Goal: Transaction & Acquisition: Download file/media

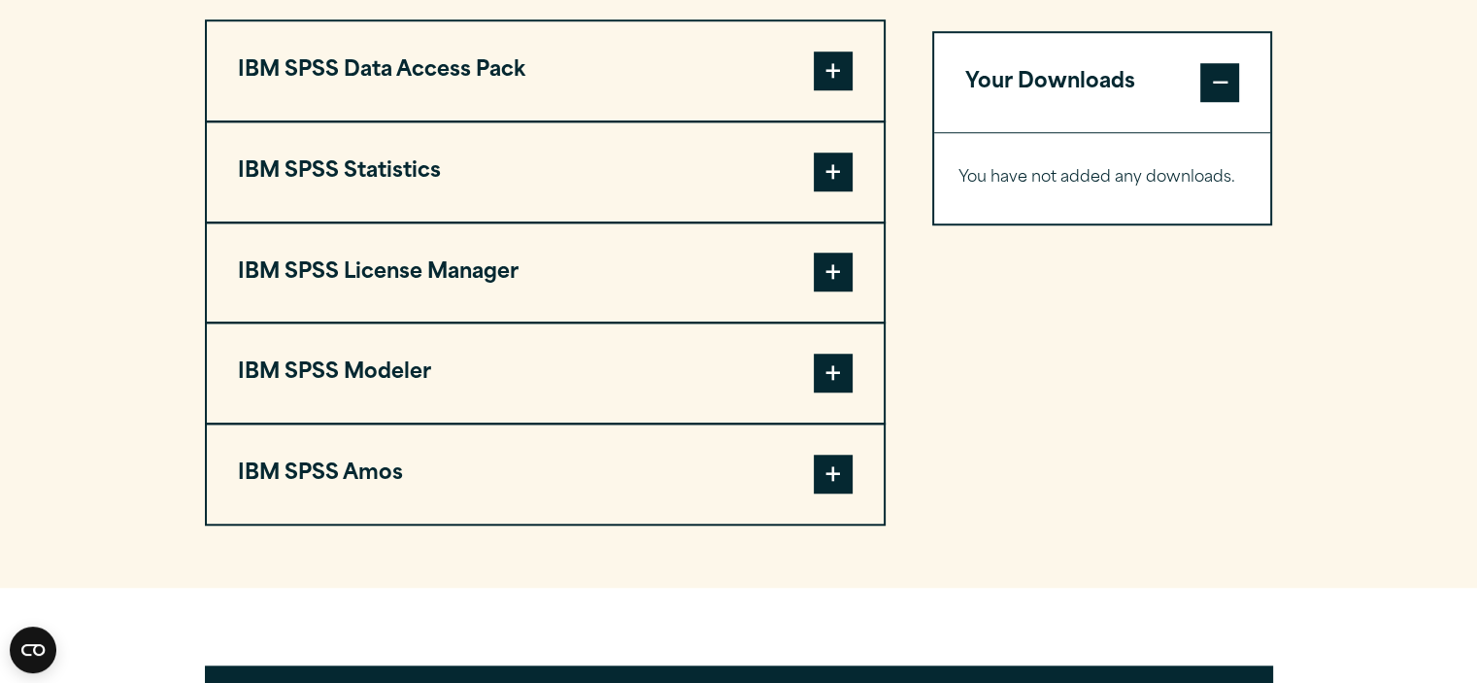
scroll to position [1360, 0]
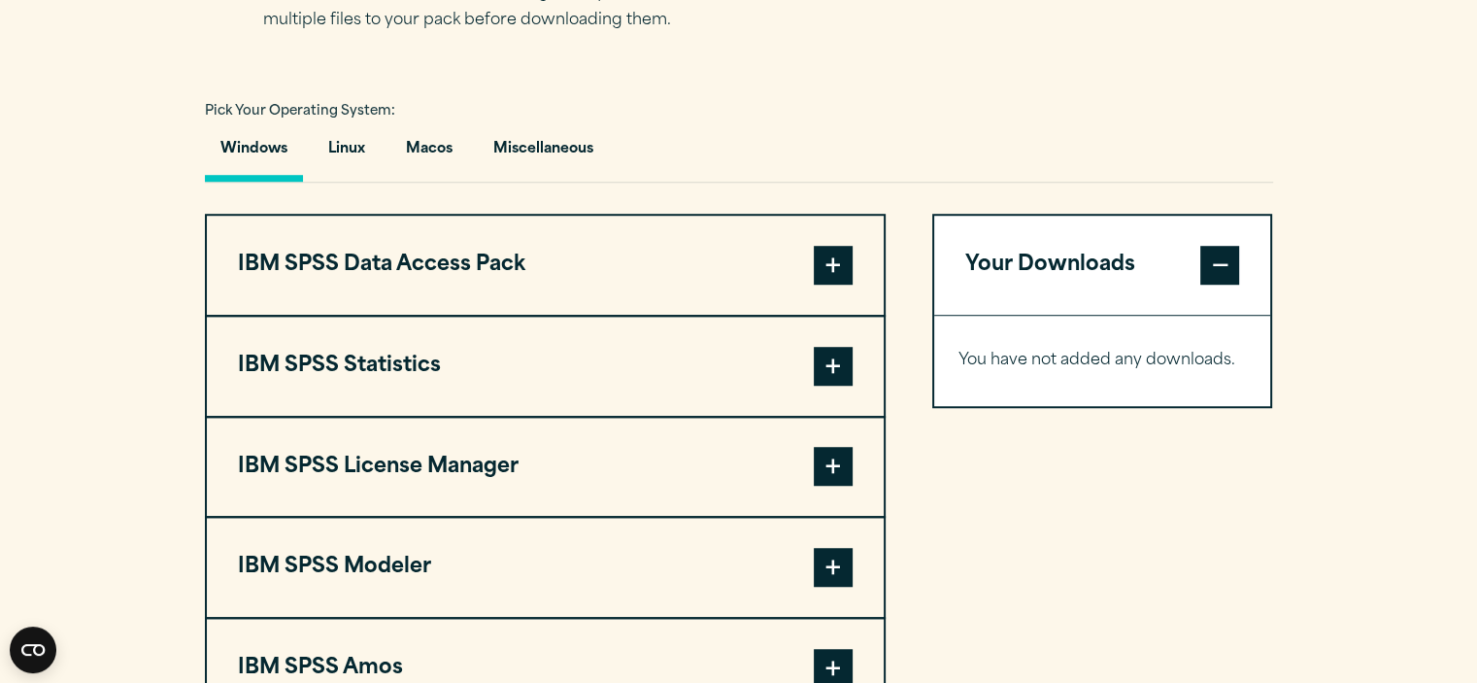
click at [824, 354] on span at bounding box center [833, 366] width 39 height 39
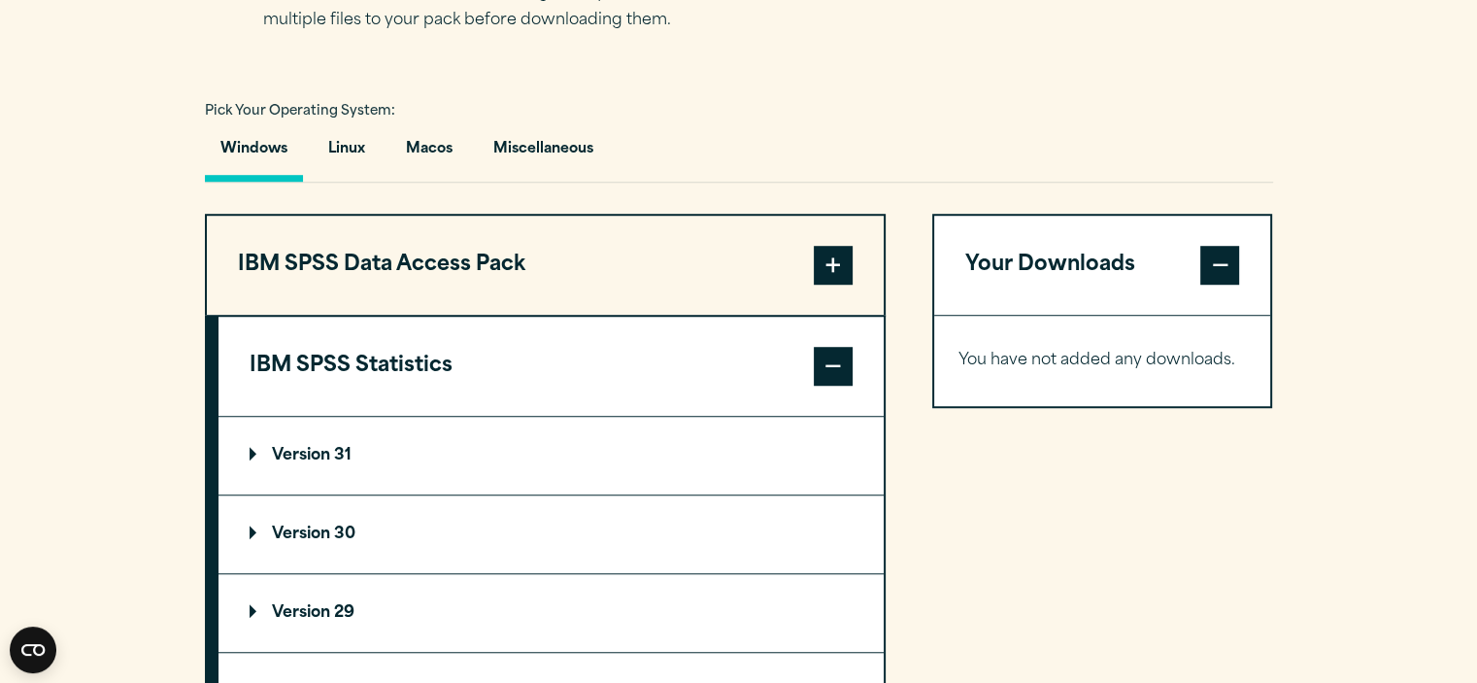
click at [823, 360] on span at bounding box center [833, 366] width 39 height 39
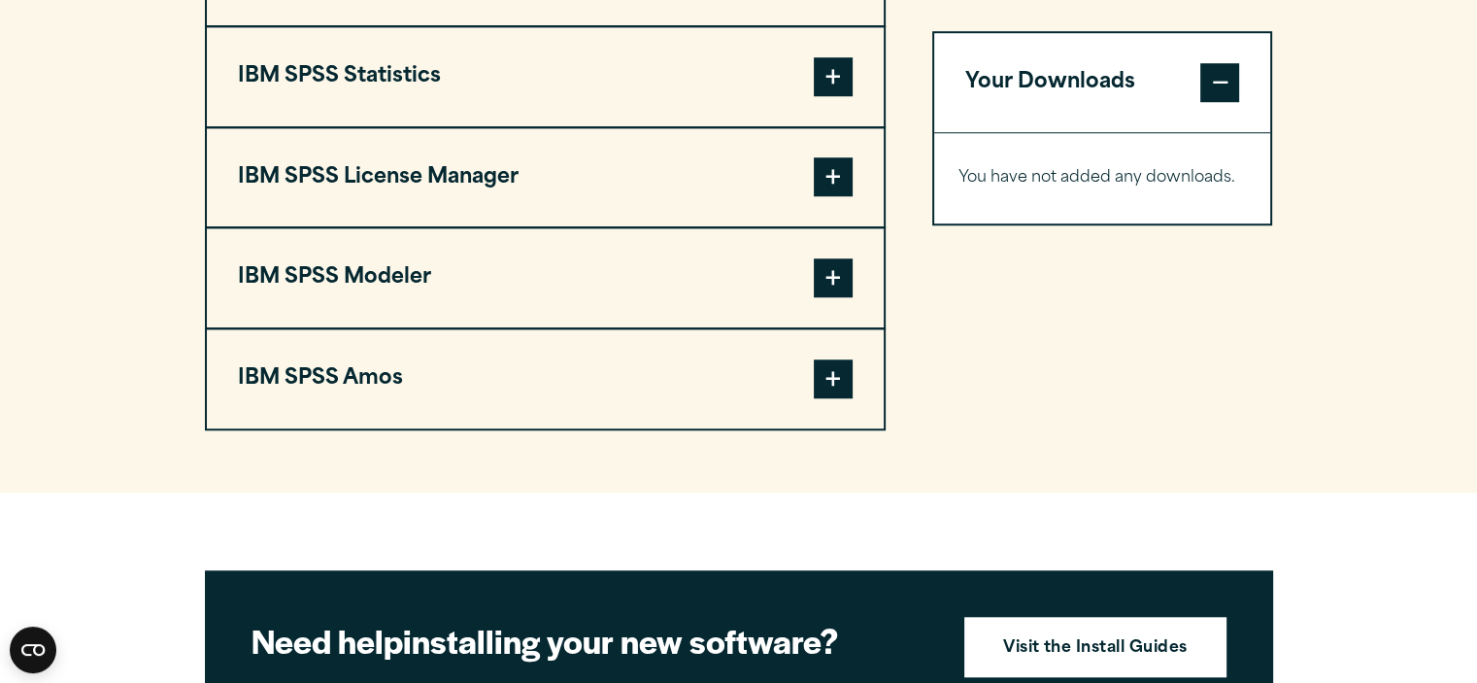
scroll to position [1651, 0]
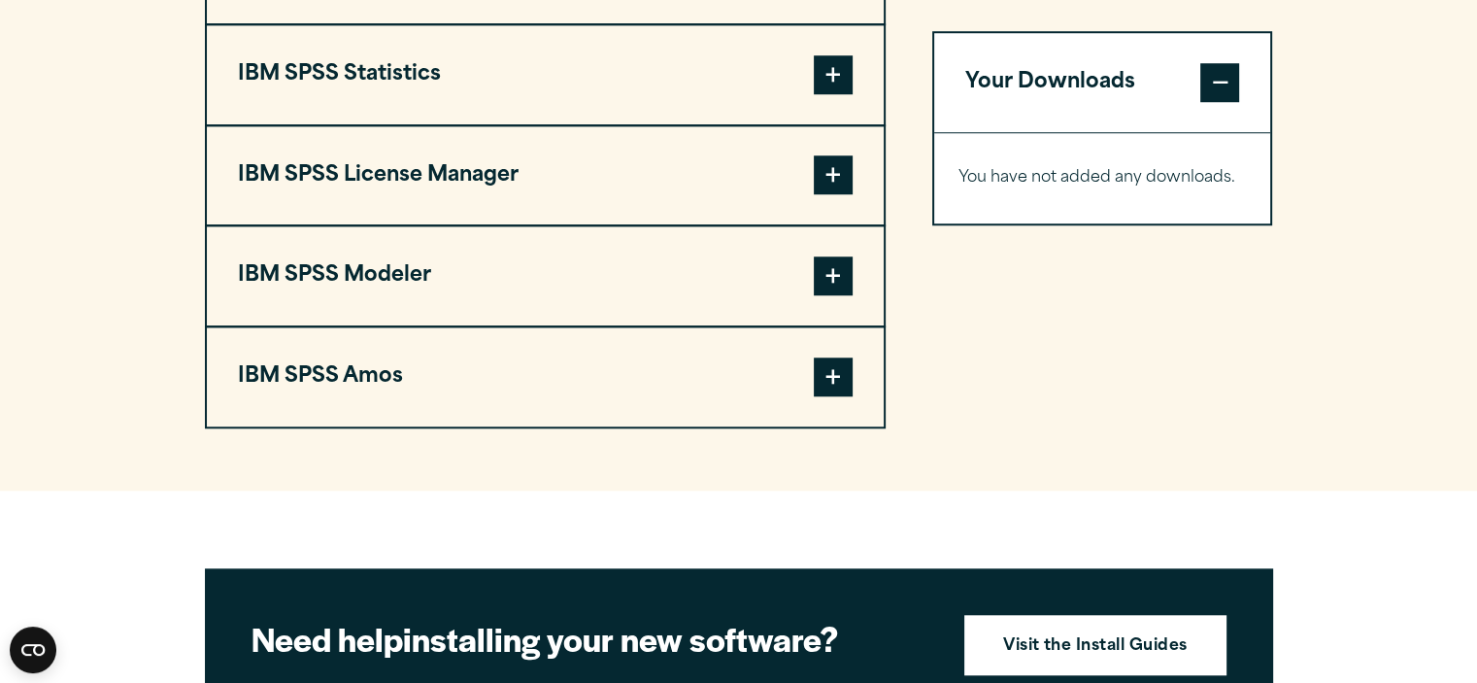
click at [824, 286] on span at bounding box center [833, 275] width 39 height 39
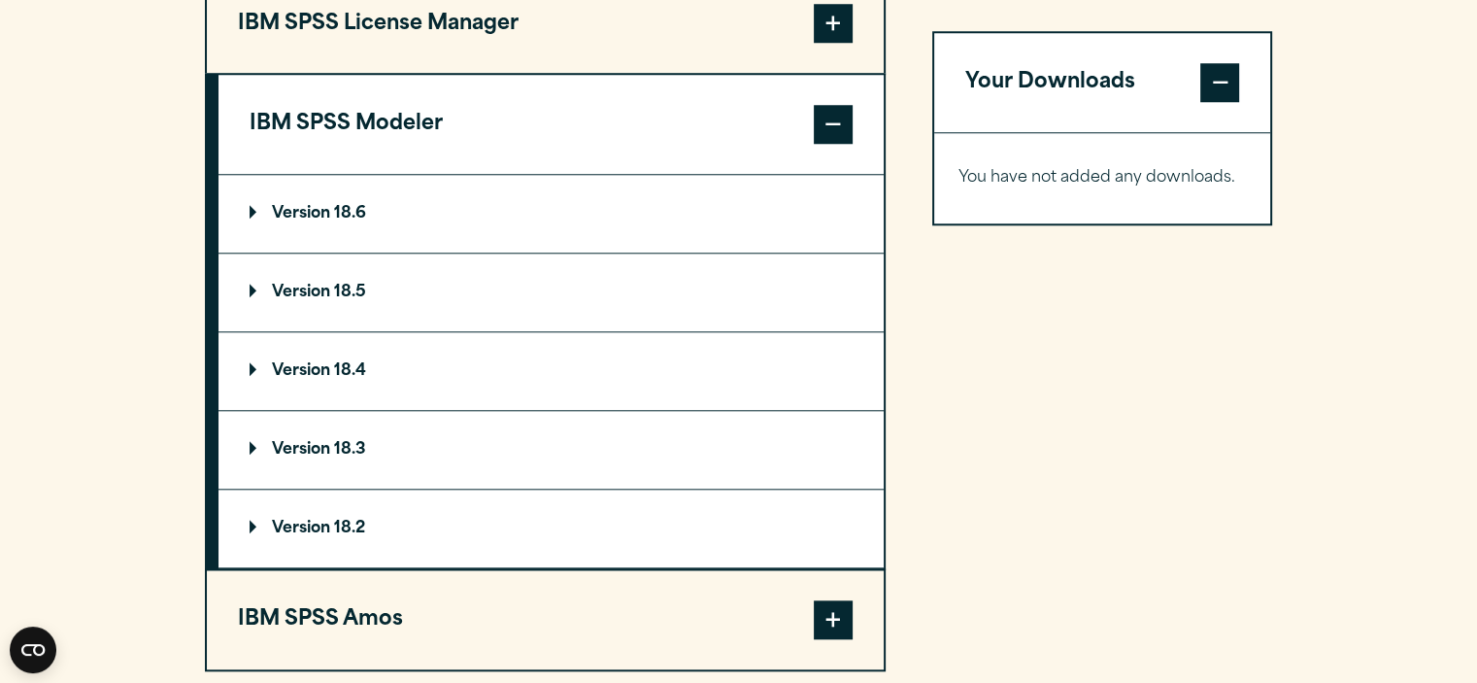
scroll to position [1845, 0]
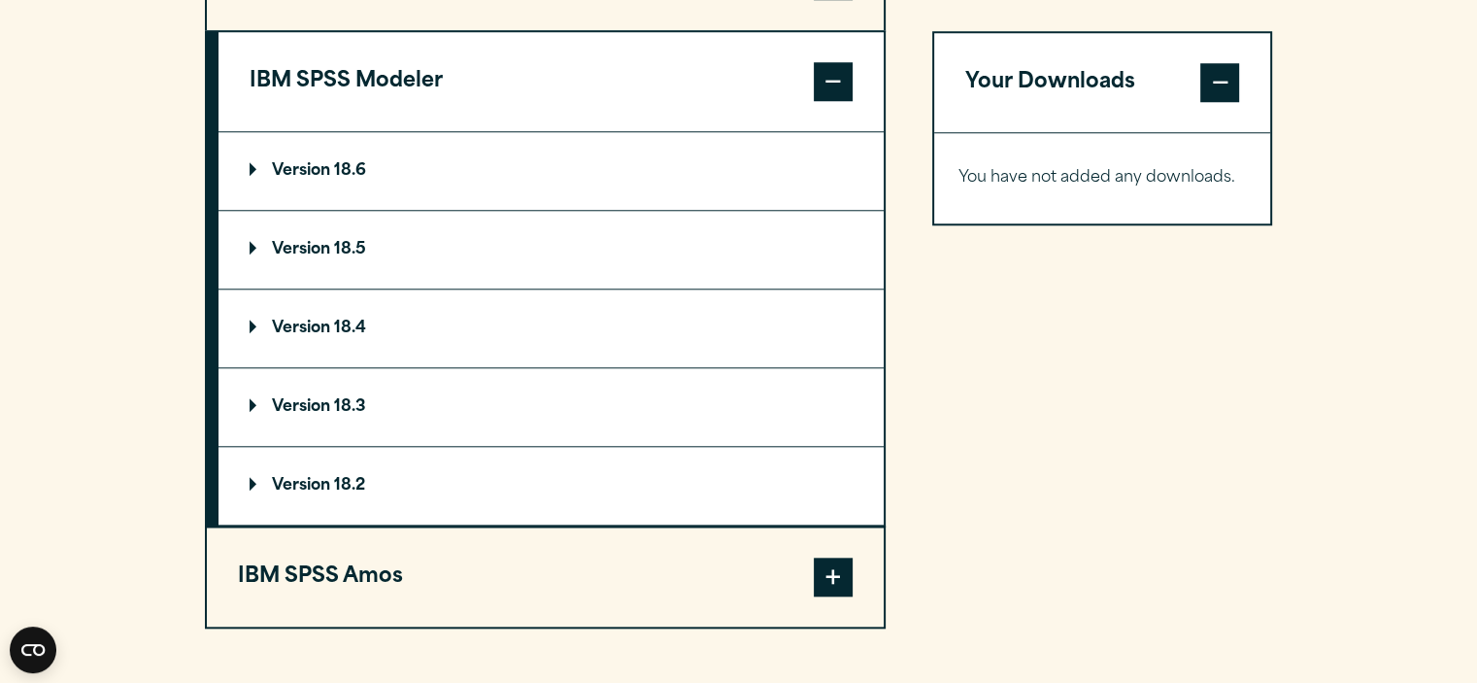
click at [252, 171] on p "Version 18.6" at bounding box center [308, 171] width 117 height 16
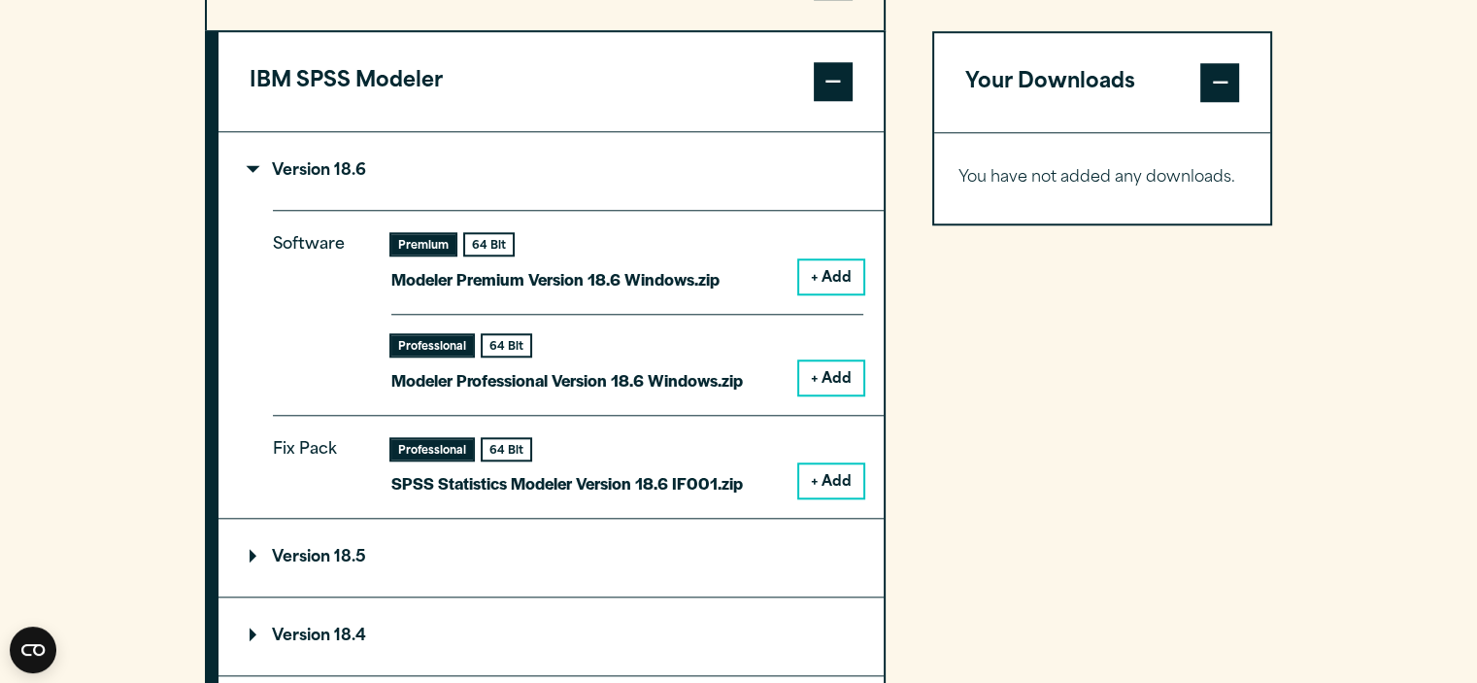
click at [252, 171] on p "Version 18.6" at bounding box center [308, 171] width 117 height 16
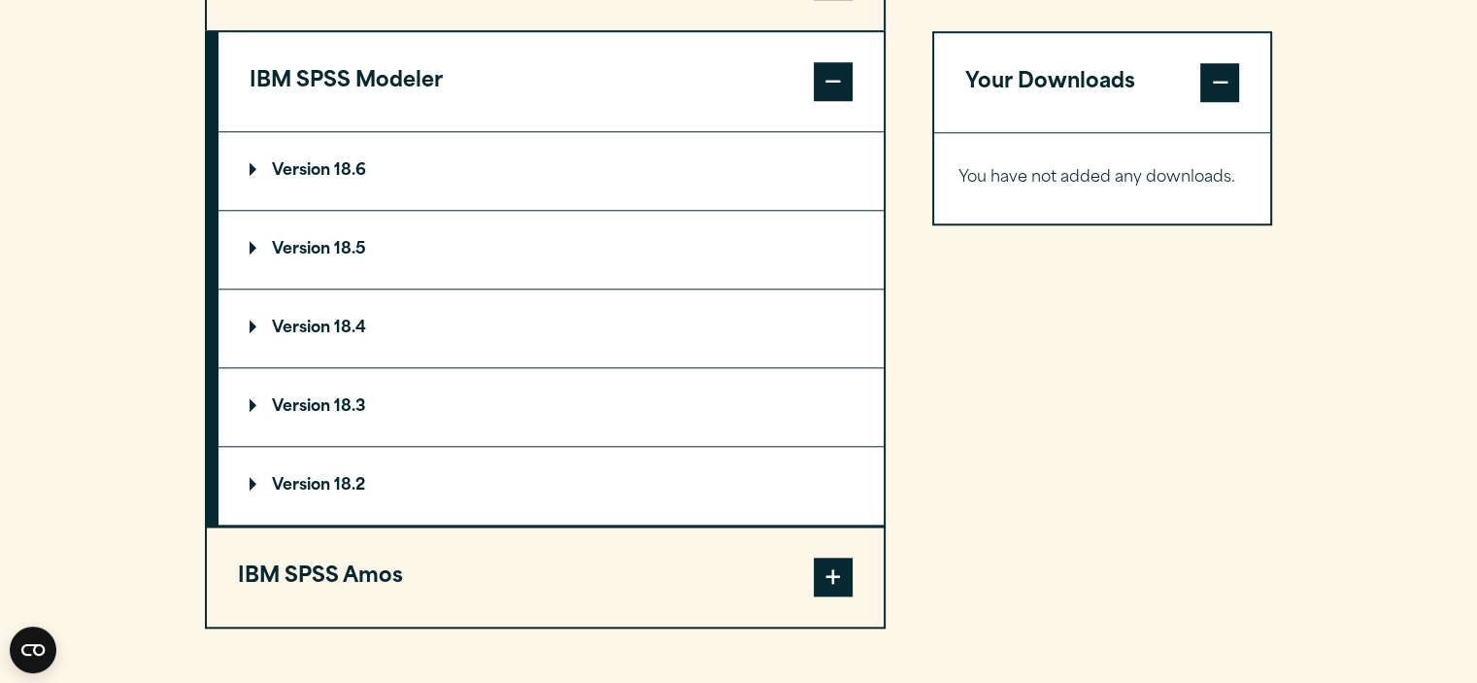
click at [252, 171] on p "Version 18.6" at bounding box center [308, 171] width 117 height 16
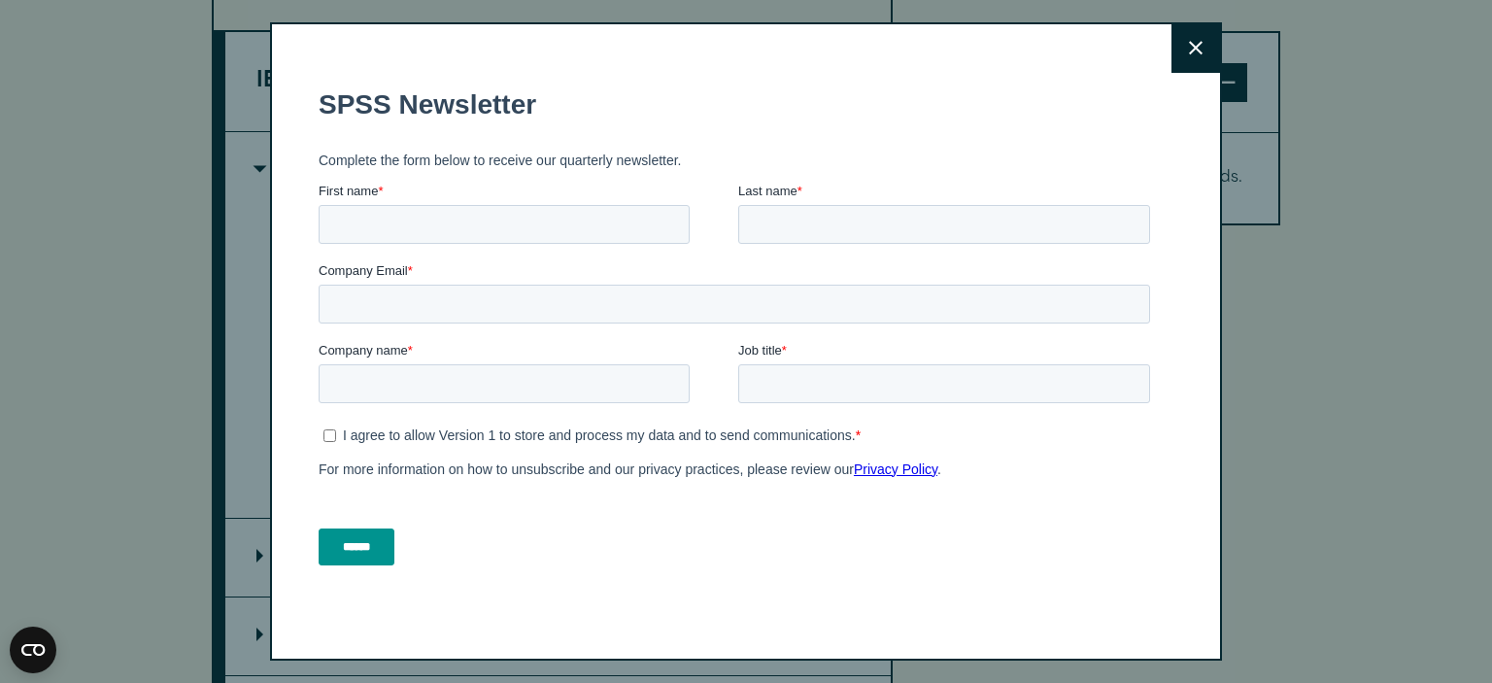
click at [1189, 45] on icon at bounding box center [1196, 48] width 14 height 15
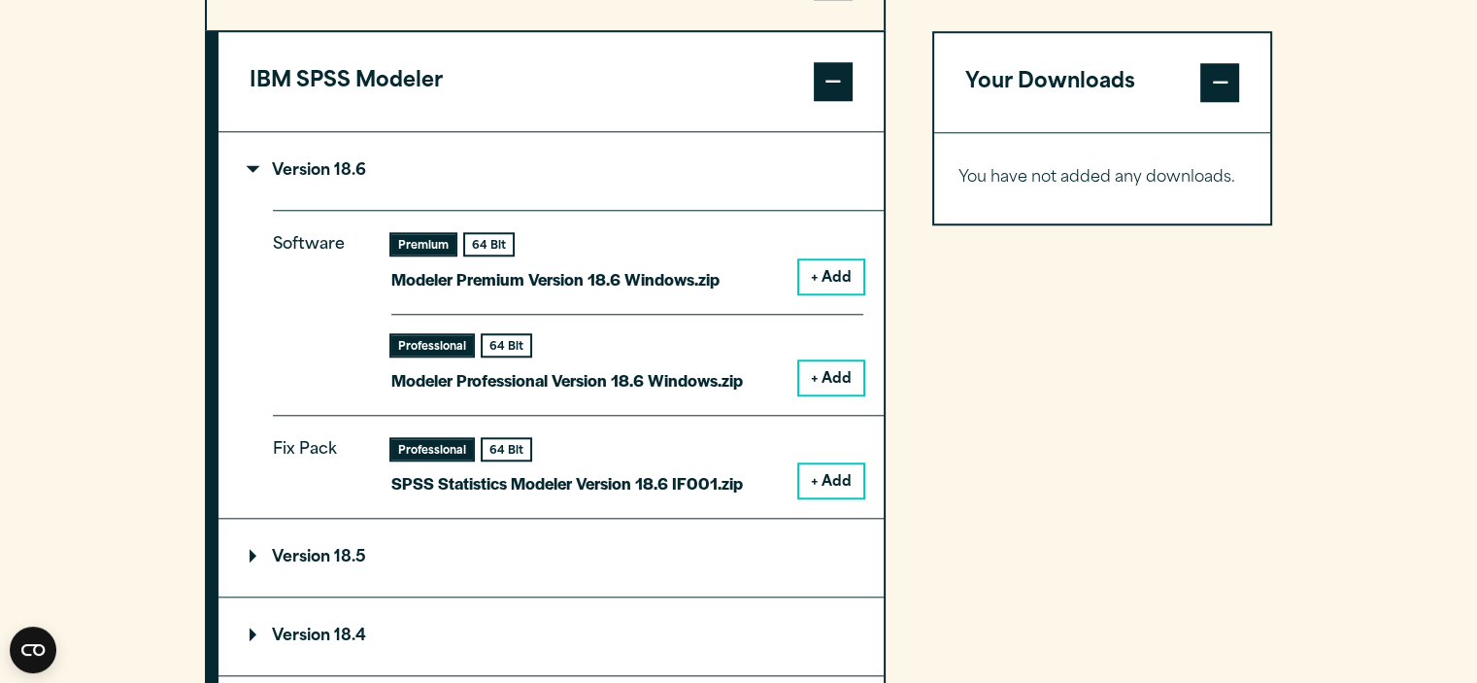
click at [833, 275] on button "+ Add" at bounding box center [831, 276] width 64 height 33
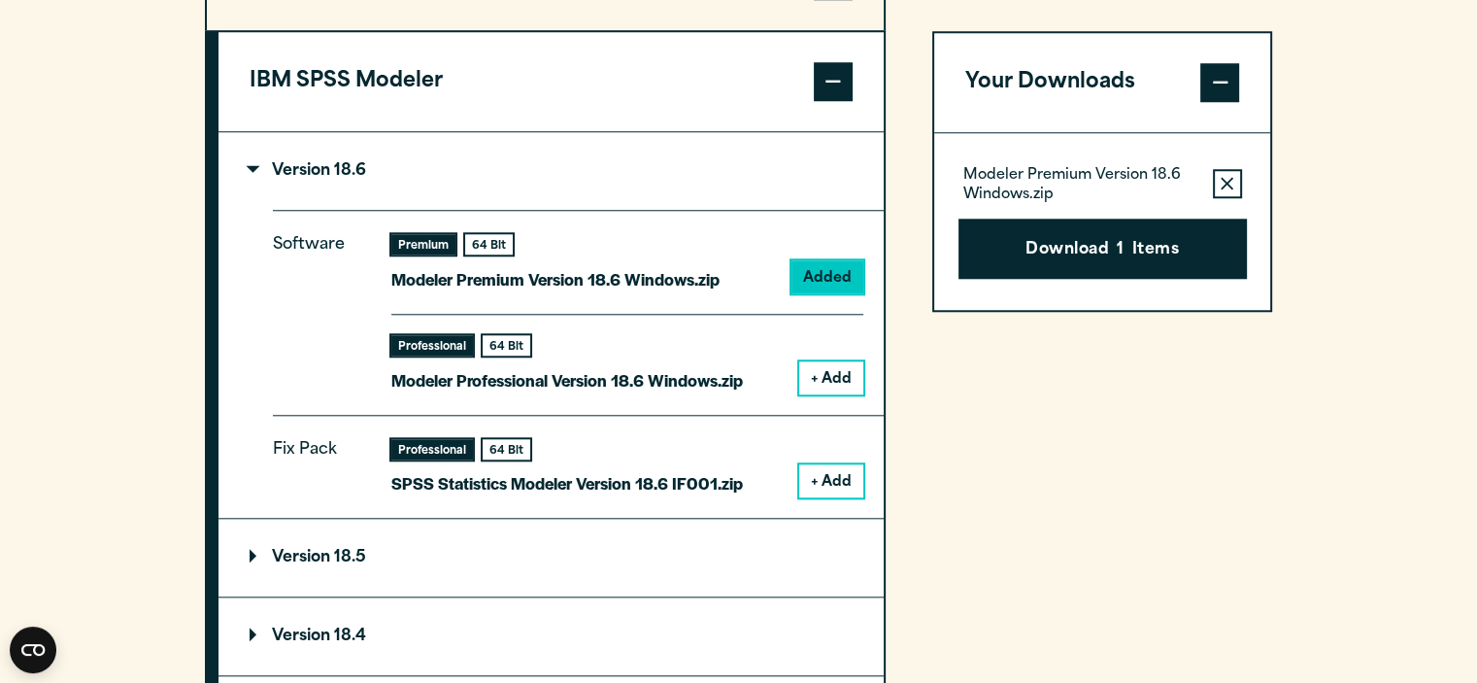
click at [1107, 238] on button "Download 1 Items" at bounding box center [1103, 249] width 288 height 60
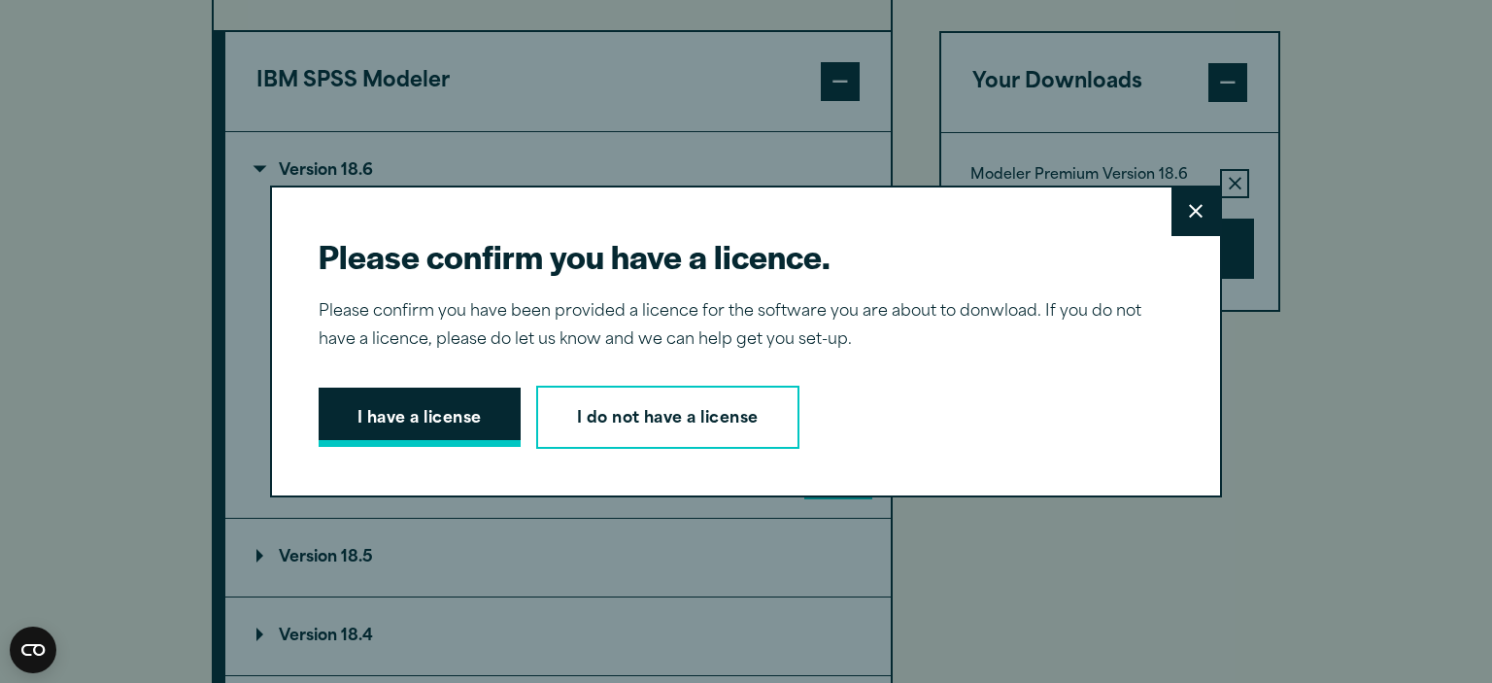
click at [444, 420] on button "I have a license" at bounding box center [420, 417] width 202 height 60
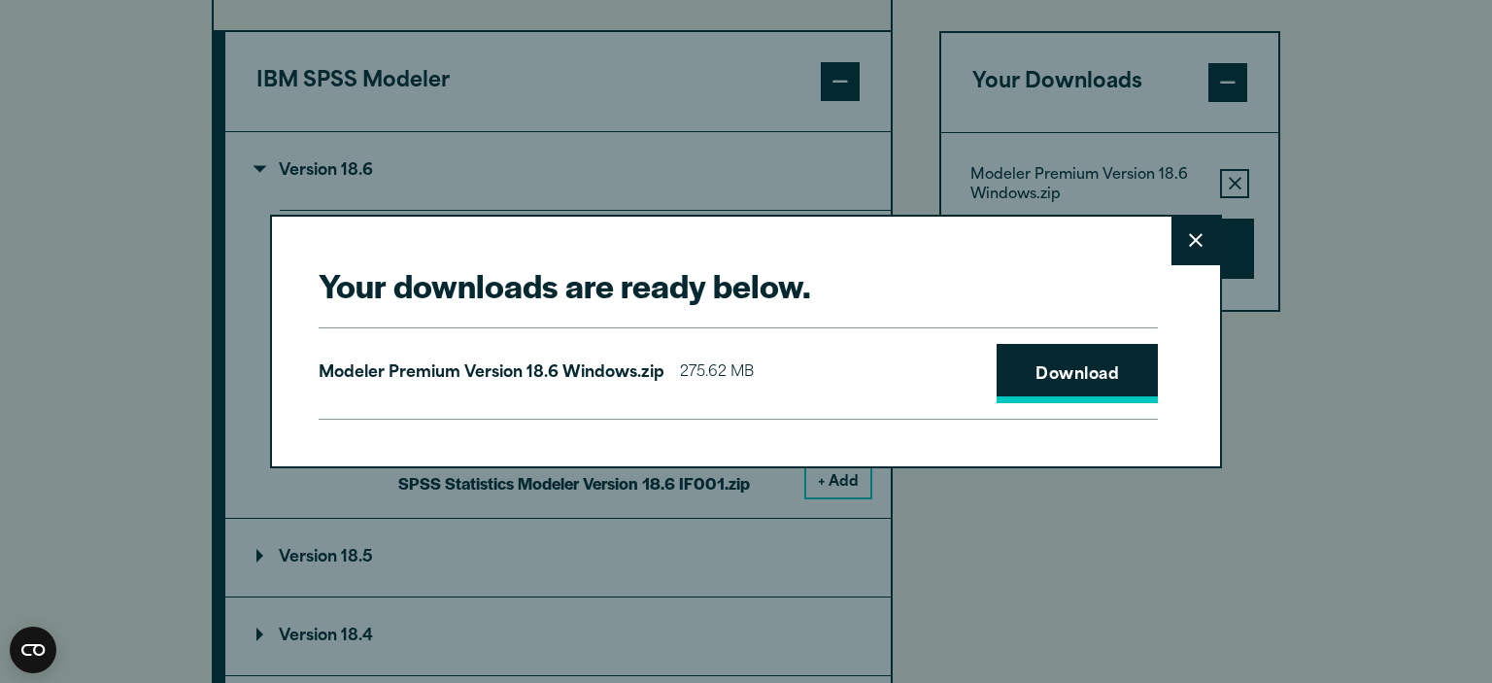
click at [1037, 372] on link "Download" at bounding box center [1076, 374] width 161 height 60
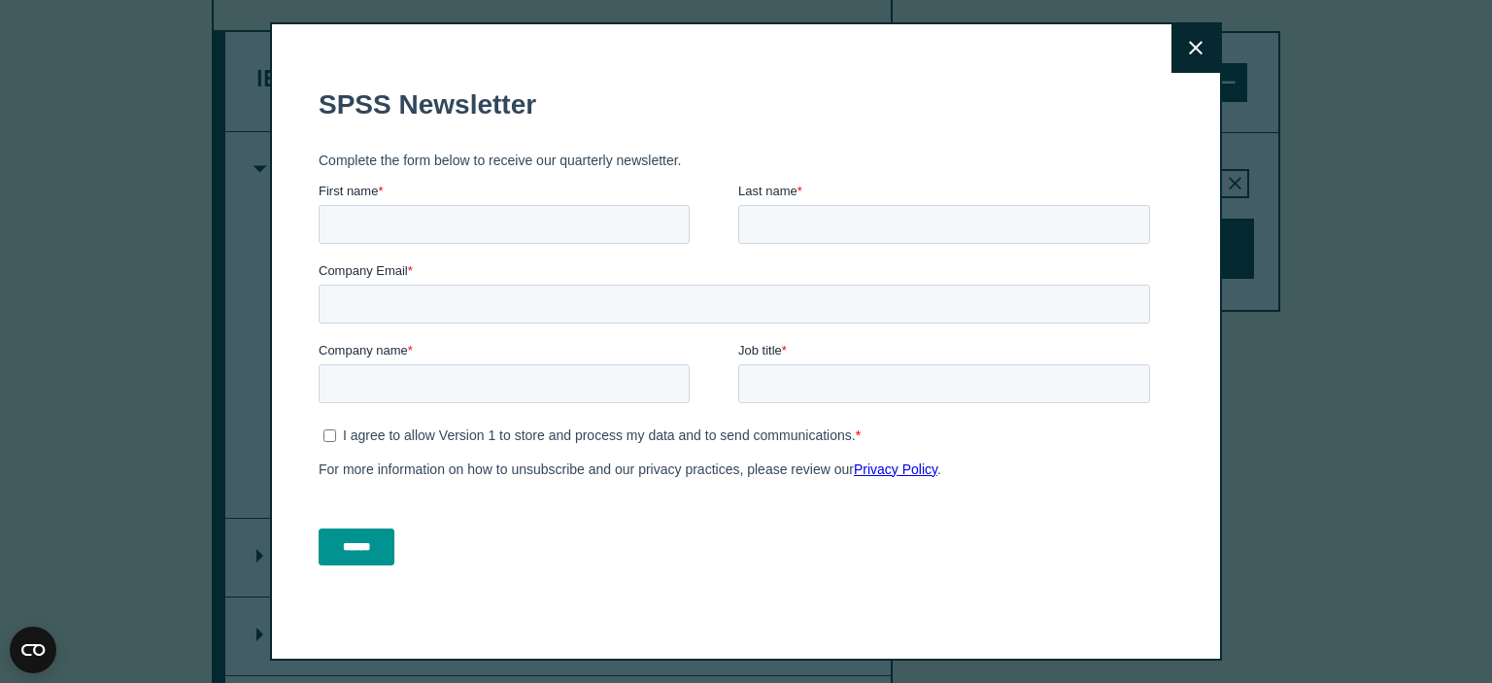
click at [1193, 46] on icon at bounding box center [1196, 48] width 14 height 15
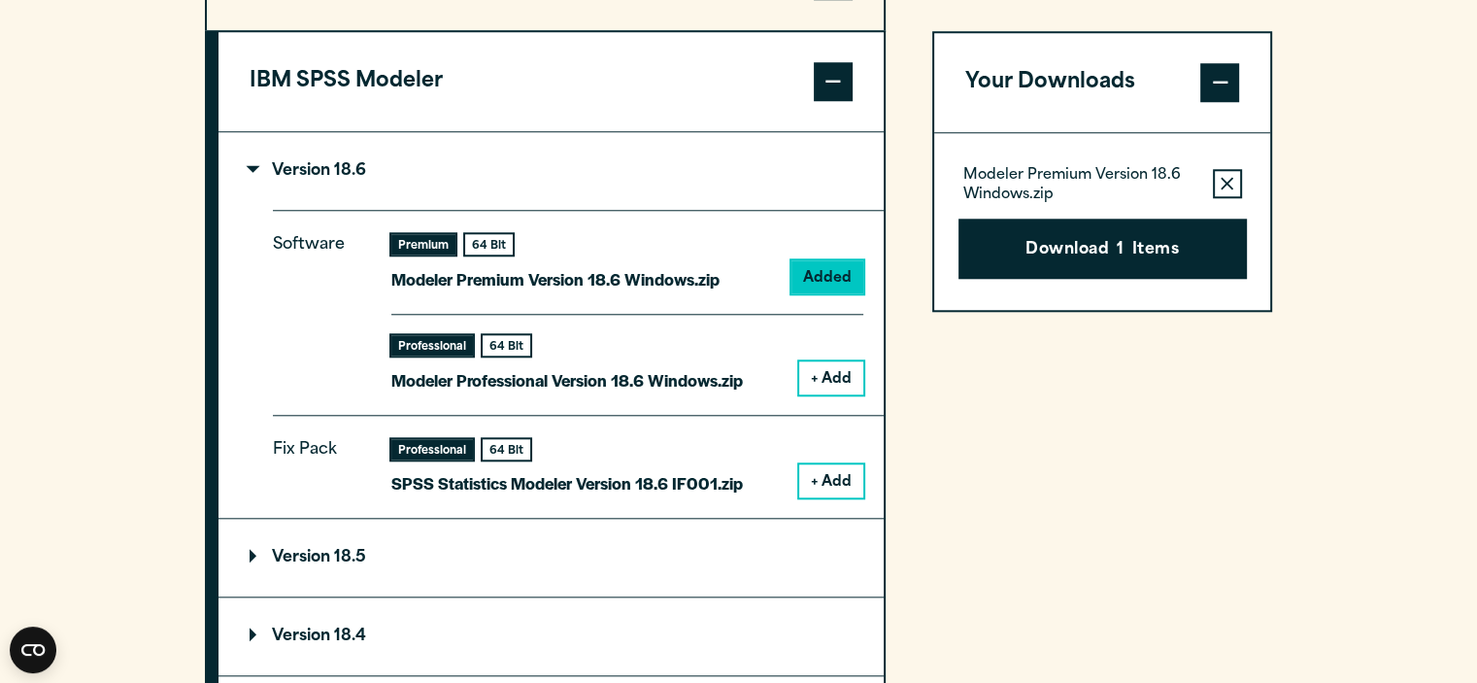
click at [816, 380] on button "+ Add" at bounding box center [831, 377] width 64 height 33
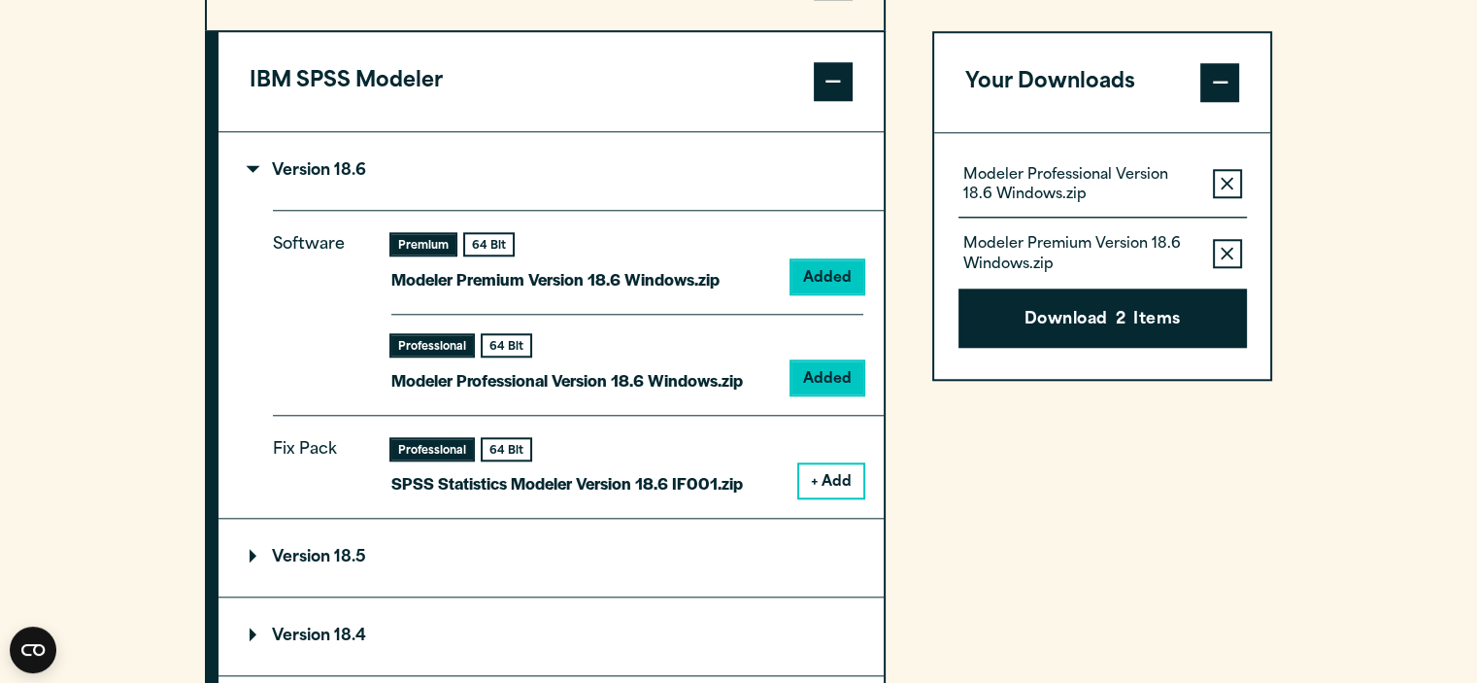
click at [1231, 252] on icon "button" at bounding box center [1227, 254] width 13 height 14
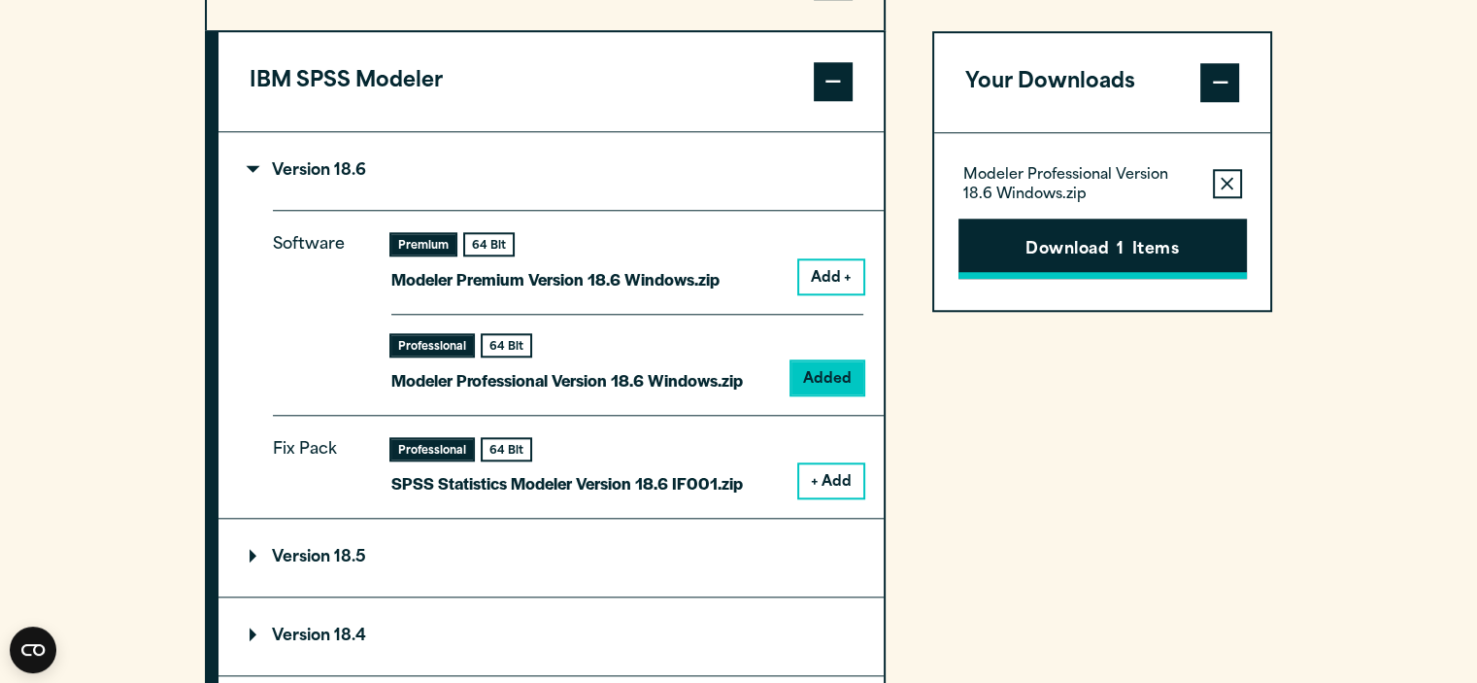
click at [1154, 255] on button "Download 1 Items" at bounding box center [1103, 249] width 288 height 60
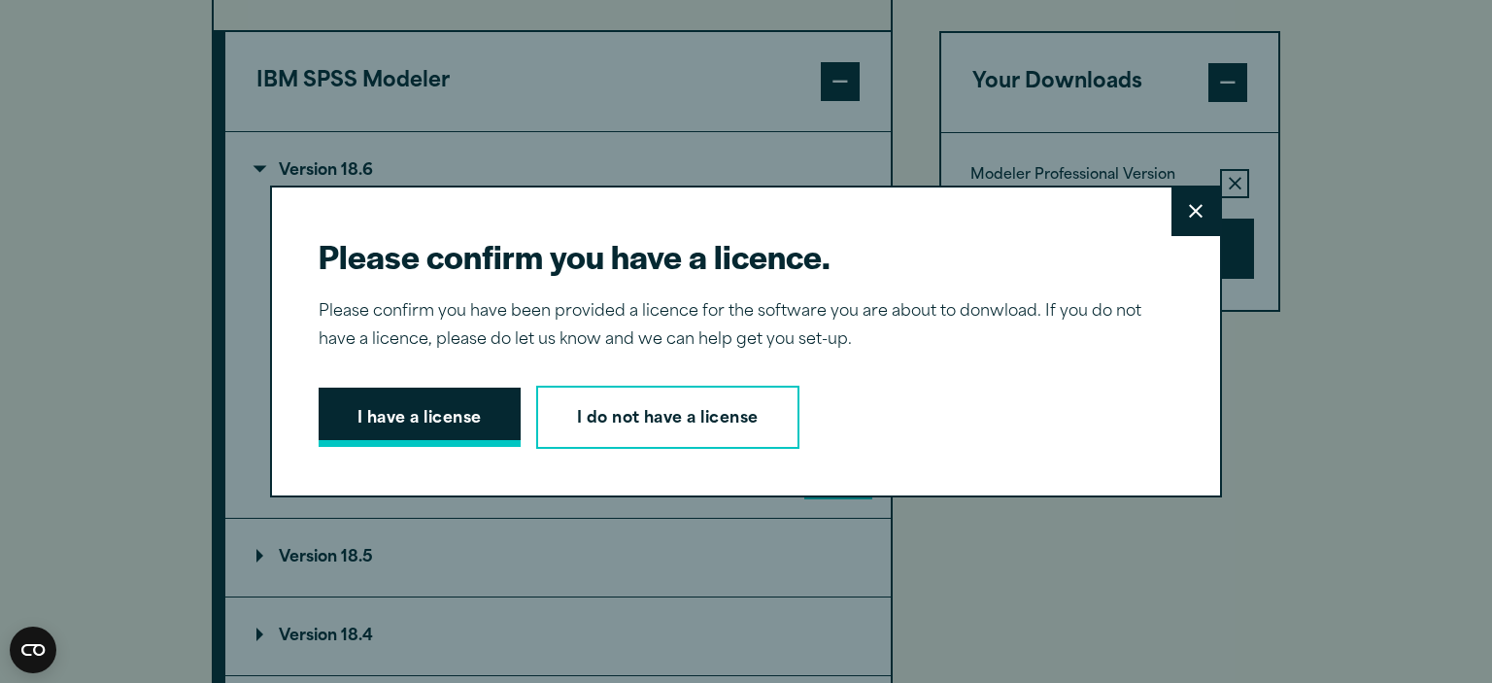
click at [441, 422] on button "I have a license" at bounding box center [420, 417] width 202 height 60
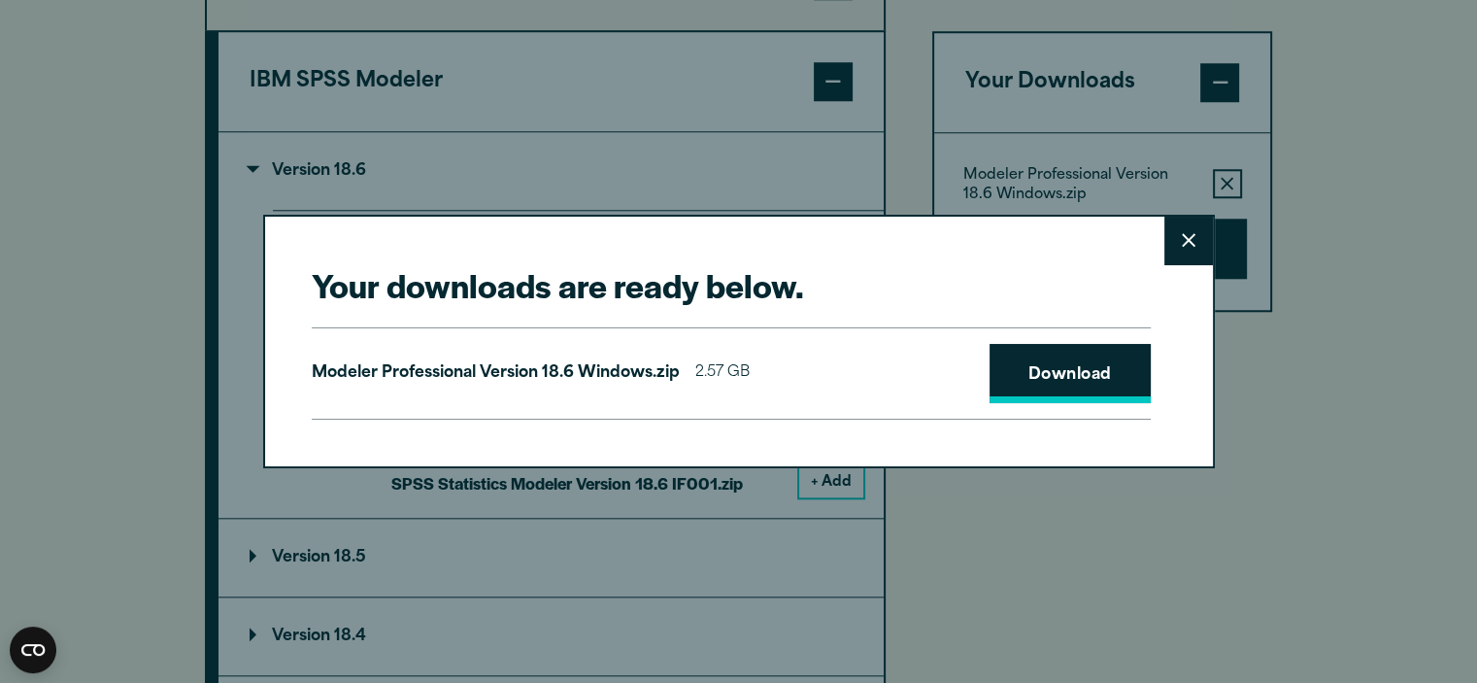
click at [1047, 382] on link "Download" at bounding box center [1070, 374] width 161 height 60
click at [1182, 234] on icon at bounding box center [1189, 240] width 14 height 15
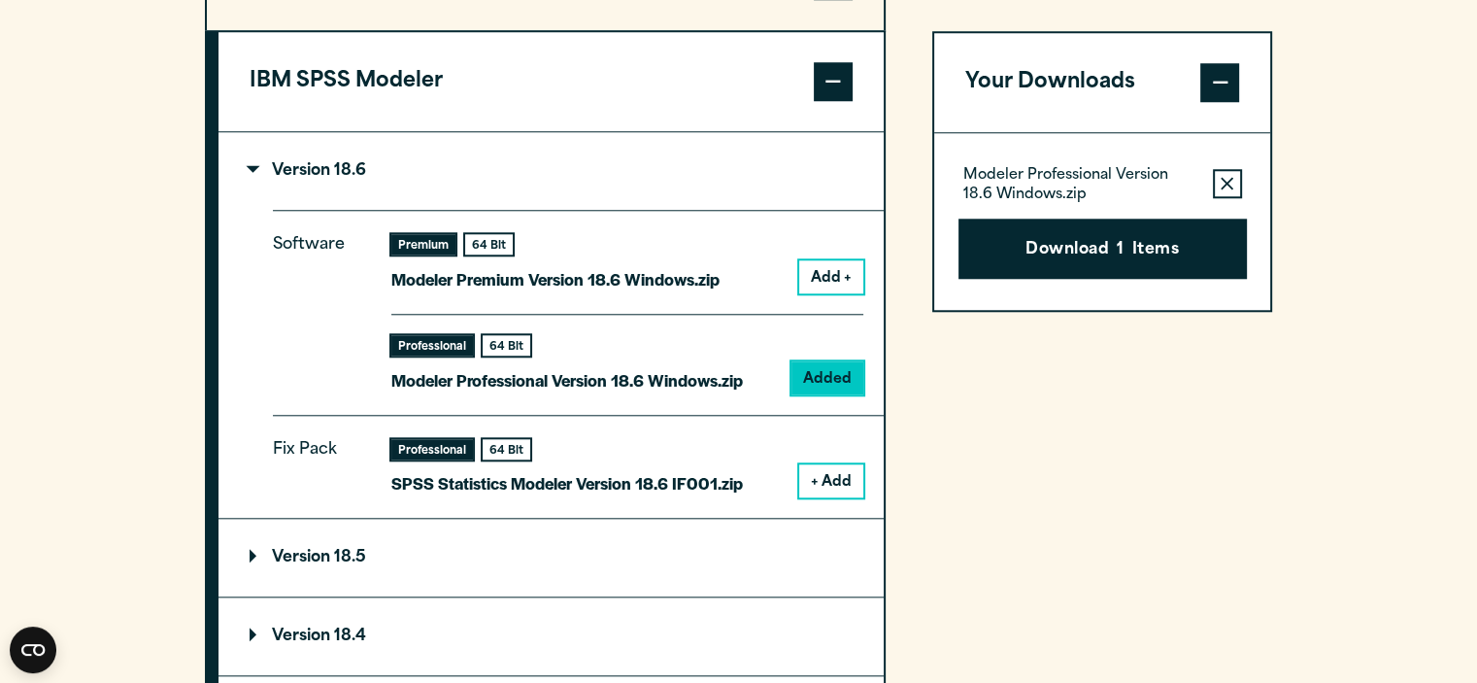
click at [1184, 235] on div "Your downloads are ready below. Close Modeler Professional Version 18.6 Windows…" at bounding box center [738, 341] width 1477 height 683
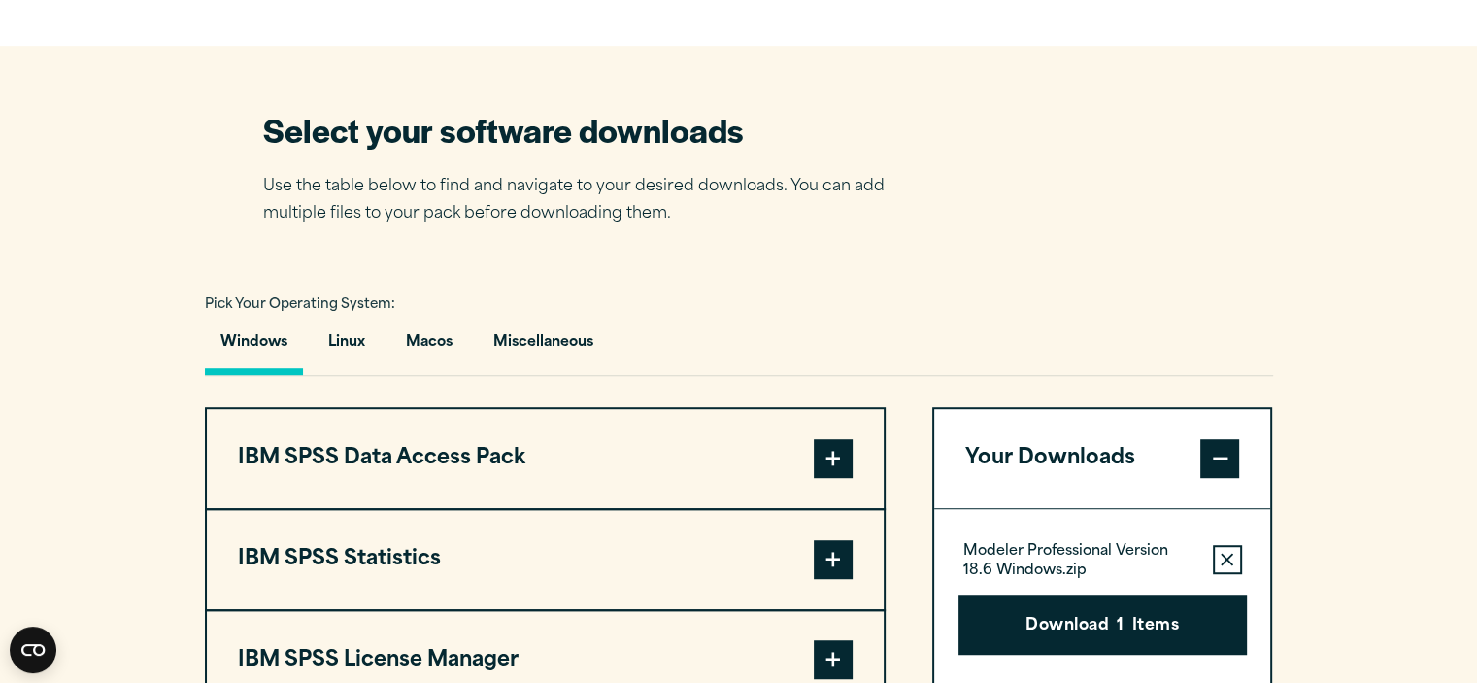
scroll to position [1554, 0]
